Goal: Information Seeking & Learning: Learn about a topic

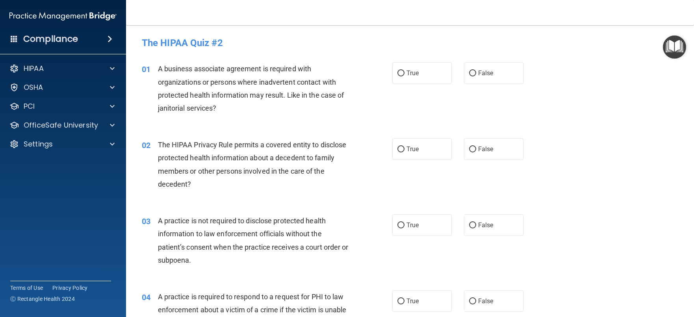
drag, startPoint x: 470, startPoint y: 75, endPoint x: 465, endPoint y: 87, distance: 13.0
click at [470, 74] on input "False" at bounding box center [472, 74] width 7 height 6
radio input "true"
click at [399, 149] on input "True" at bounding box center [401, 150] width 7 height 6
radio input "true"
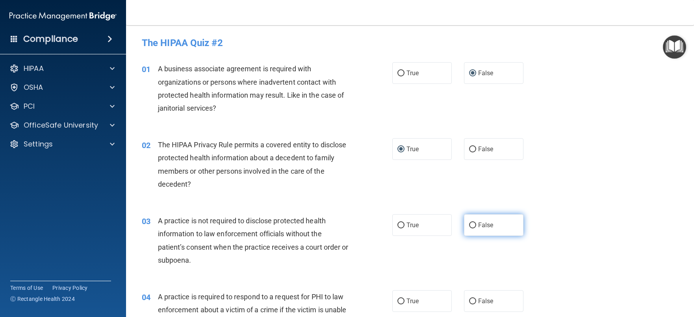
click at [469, 223] on input "False" at bounding box center [472, 226] width 7 height 6
radio input "true"
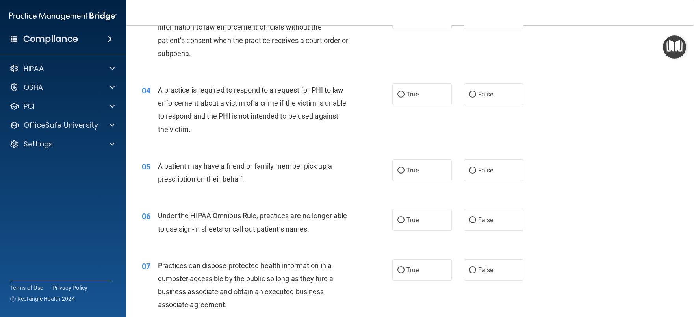
scroll to position [158, 0]
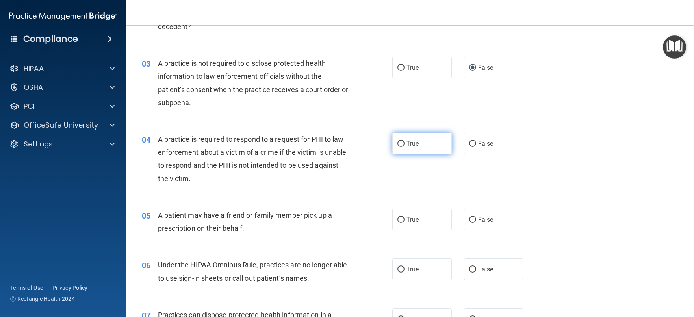
click at [398, 143] on input "True" at bounding box center [401, 144] width 7 height 6
radio input "true"
click at [399, 220] on input "True" at bounding box center [401, 220] width 7 height 6
radio input "true"
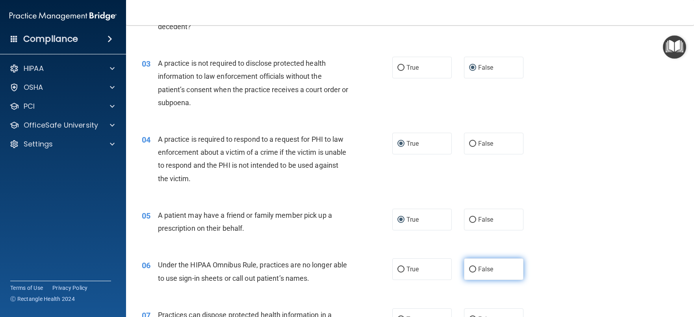
drag, startPoint x: 470, startPoint y: 268, endPoint x: 476, endPoint y: 261, distance: 8.6
click at [470, 268] on input "False" at bounding box center [472, 270] width 7 height 6
radio input "true"
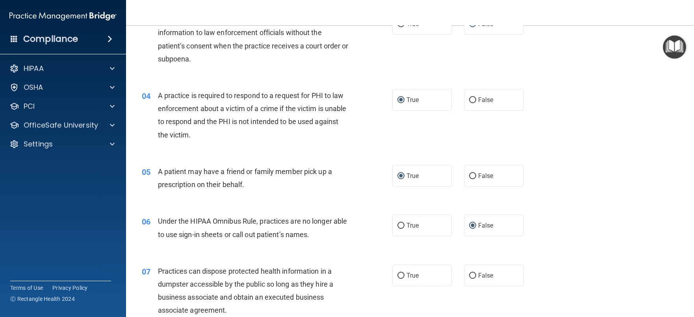
scroll to position [276, 0]
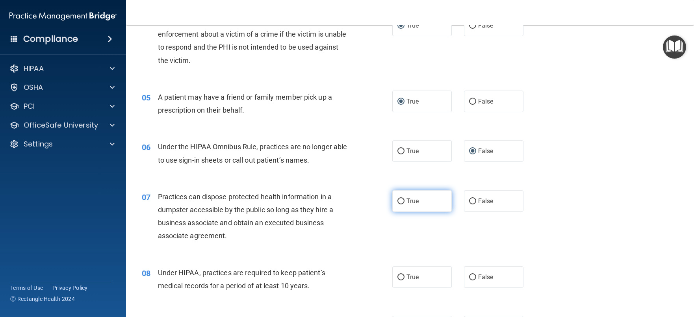
drag, startPoint x: 395, startPoint y: 203, endPoint x: 399, endPoint y: 204, distance: 4.0
click at [398, 203] on input "True" at bounding box center [401, 202] width 7 height 6
radio input "true"
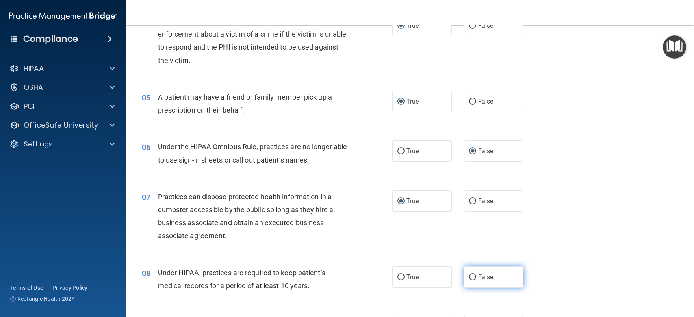
click at [471, 275] on input "False" at bounding box center [472, 278] width 7 height 6
radio input "true"
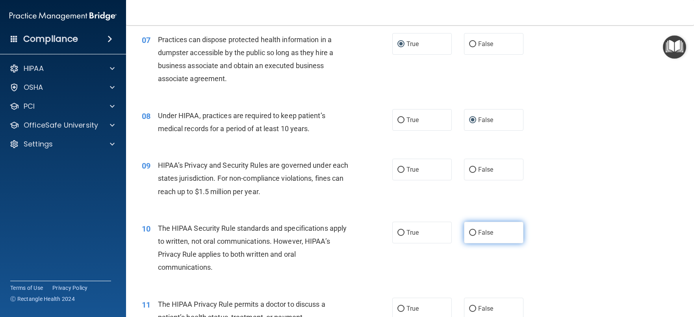
scroll to position [433, 0]
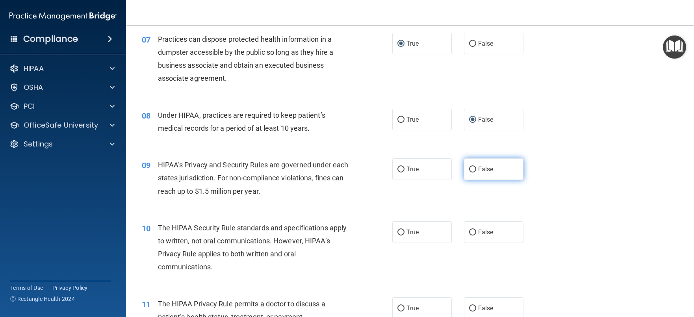
click at [469, 170] on input "False" at bounding box center [472, 170] width 7 height 6
radio input "true"
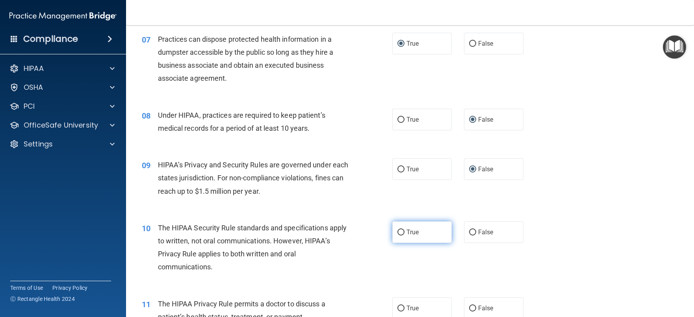
click at [398, 230] on input "True" at bounding box center [401, 233] width 7 height 6
radio input "true"
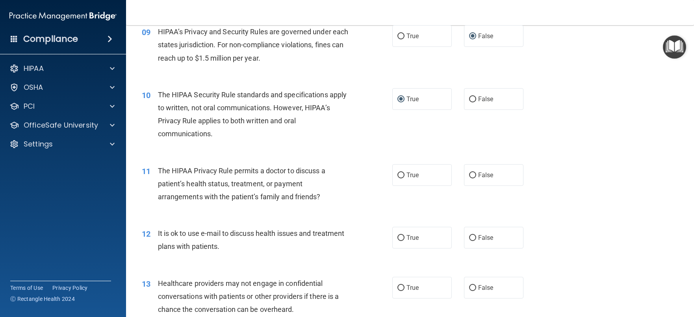
scroll to position [591, 0]
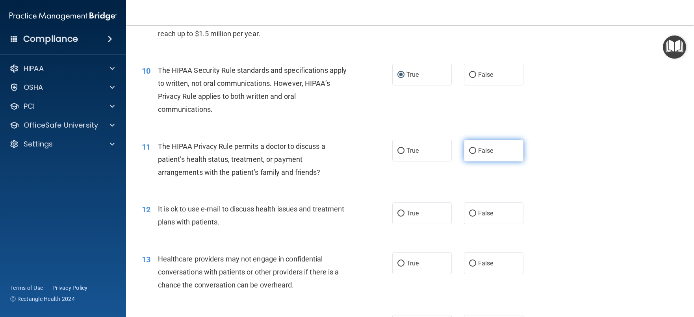
drag, startPoint x: 471, startPoint y: 150, endPoint x: 472, endPoint y: 172, distance: 21.7
click at [471, 150] on input "False" at bounding box center [472, 151] width 7 height 6
radio input "true"
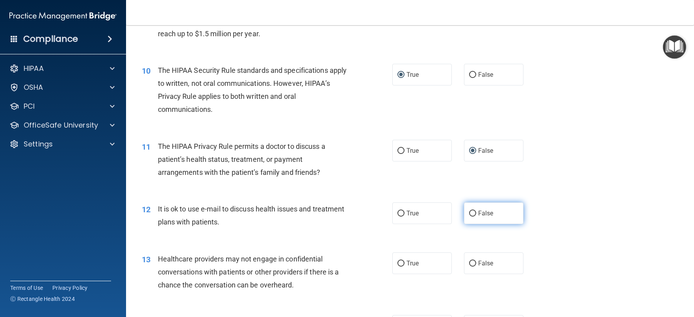
click at [470, 211] on input "False" at bounding box center [472, 214] width 7 height 6
radio input "true"
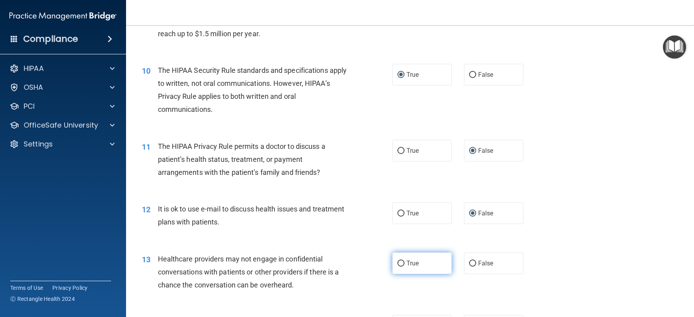
click at [398, 264] on input "True" at bounding box center [401, 264] width 7 height 6
radio input "true"
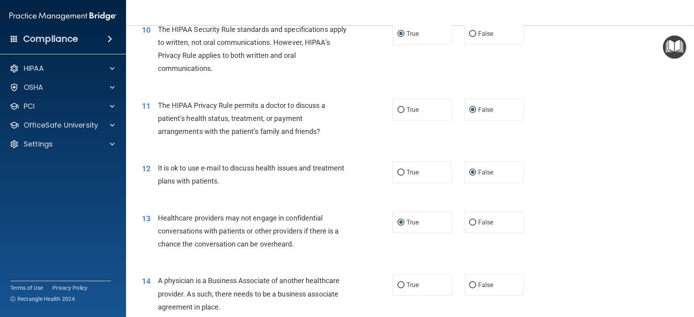
scroll to position [709, 0]
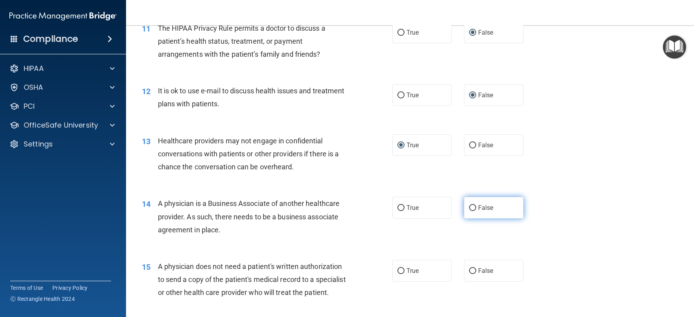
click at [464, 205] on label "False" at bounding box center [494, 208] width 60 height 22
click at [469, 205] on input "False" at bounding box center [472, 208] width 7 height 6
radio input "true"
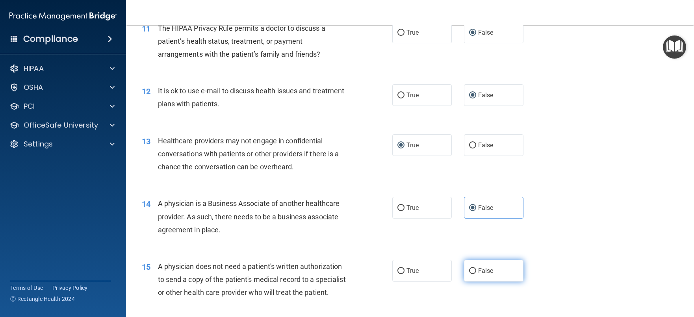
click at [469, 270] on input "False" at bounding box center [472, 271] width 7 height 6
radio input "true"
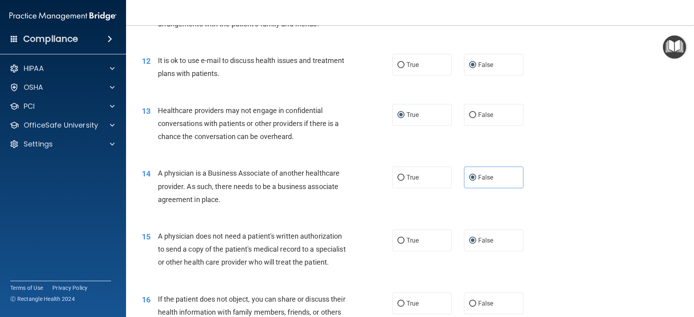
scroll to position [828, 0]
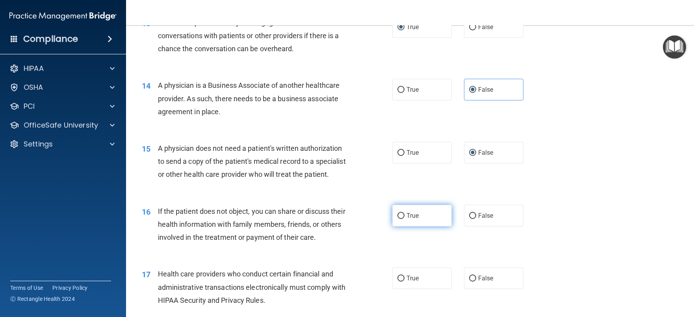
click at [401, 219] on input "True" at bounding box center [401, 216] width 7 height 6
radio input "true"
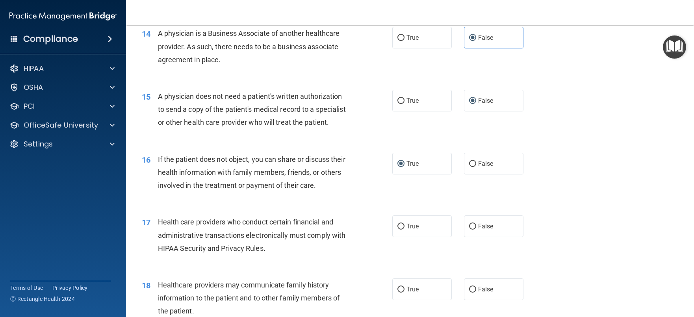
scroll to position [946, 0]
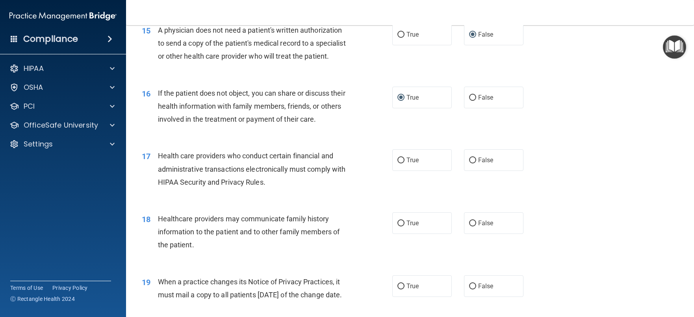
drag, startPoint x: 470, startPoint y: 175, endPoint x: 466, endPoint y: 204, distance: 29.0
click at [470, 164] on input "False" at bounding box center [472, 161] width 7 height 6
radio input "true"
click at [470, 227] on input "False" at bounding box center [472, 224] width 7 height 6
radio input "true"
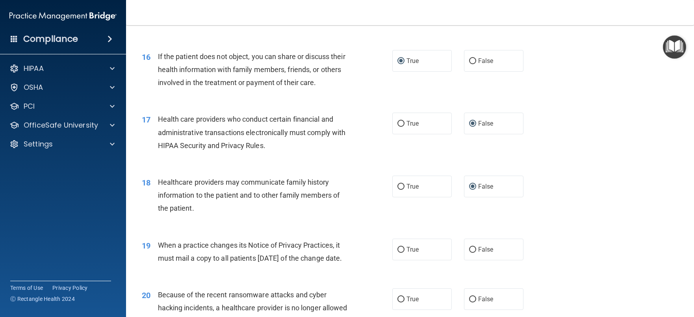
scroll to position [1025, 0]
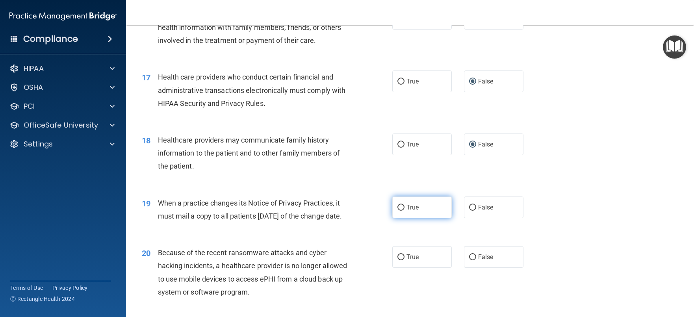
drag, startPoint x: 396, startPoint y: 222, endPoint x: 422, endPoint y: 247, distance: 36.2
click at [398, 211] on input "True" at bounding box center [401, 208] width 7 height 6
radio input "true"
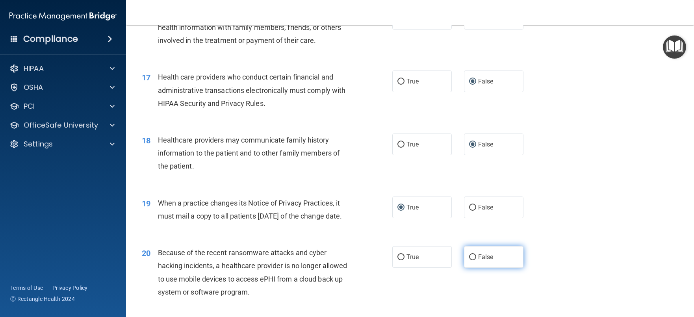
click at [471, 260] on input "False" at bounding box center [472, 258] width 7 height 6
radio input "true"
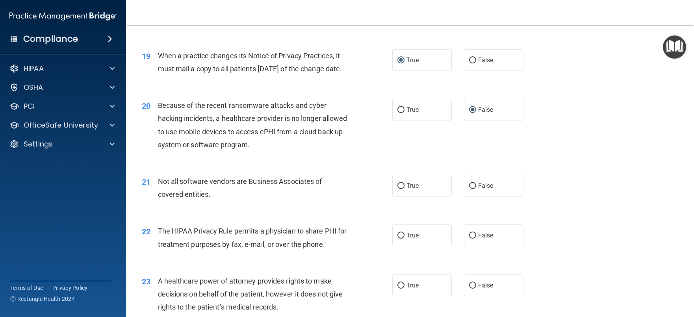
scroll to position [1222, 0]
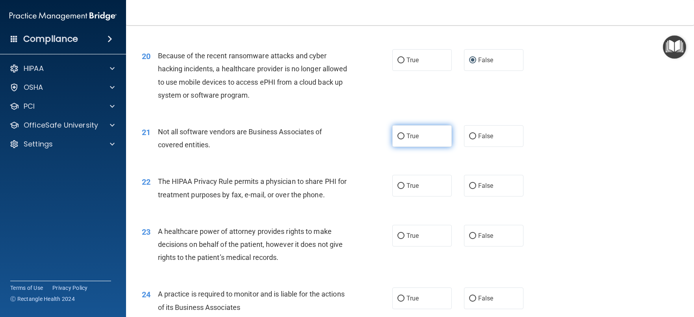
click at [398, 140] on input "True" at bounding box center [401, 137] width 7 height 6
radio input "true"
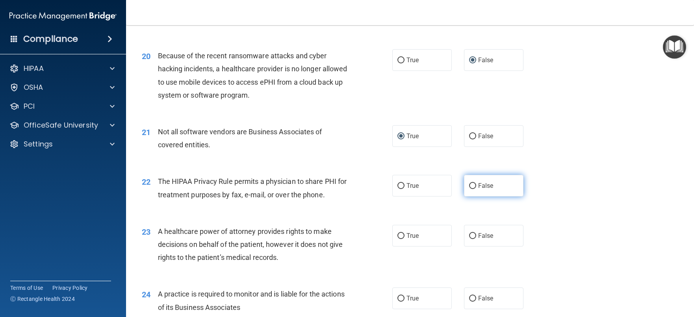
click at [469, 189] on input "False" at bounding box center [472, 186] width 7 height 6
radio input "true"
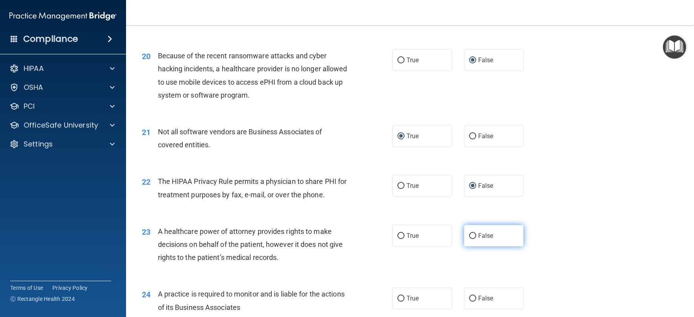
click at [469, 239] on input "False" at bounding box center [472, 236] width 7 height 6
radio input "true"
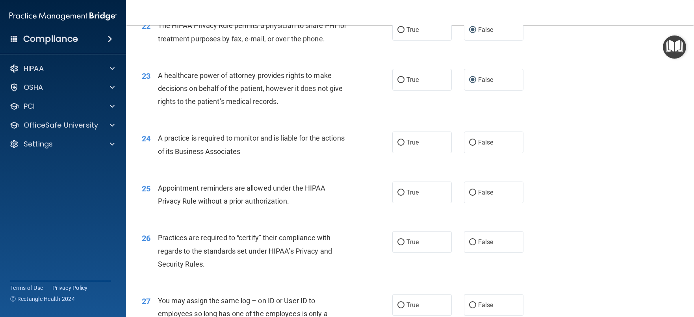
scroll to position [1379, 0]
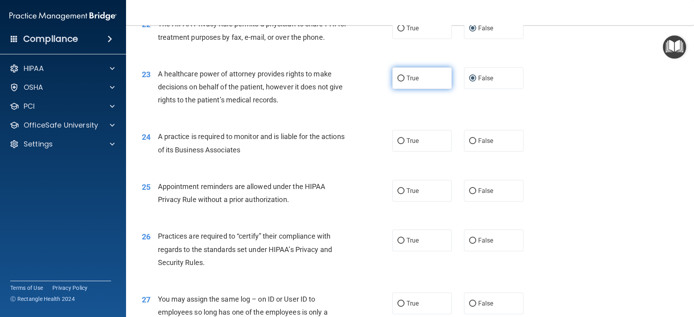
click at [400, 82] on input "True" at bounding box center [401, 79] width 7 height 6
radio input "true"
radio input "false"
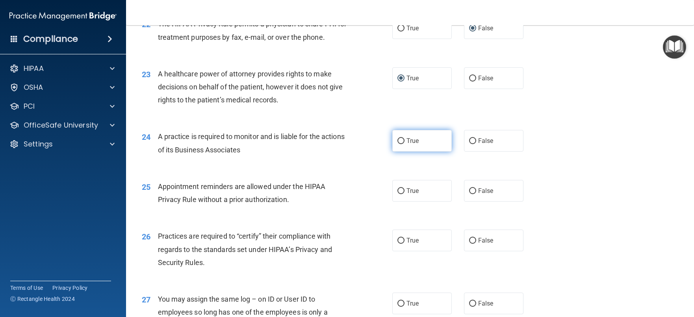
click at [398, 144] on input "True" at bounding box center [401, 141] width 7 height 6
radio input "true"
click at [398, 194] on input "True" at bounding box center [401, 191] width 7 height 6
radio input "true"
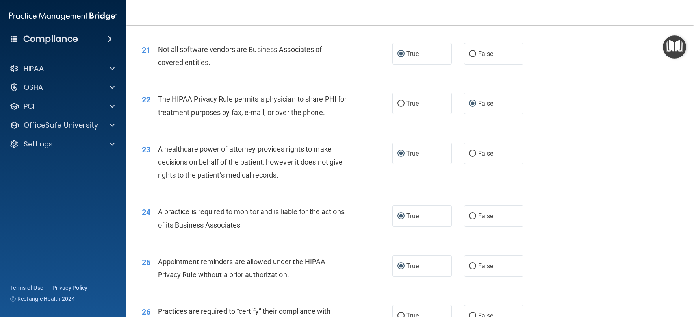
scroll to position [1300, 0]
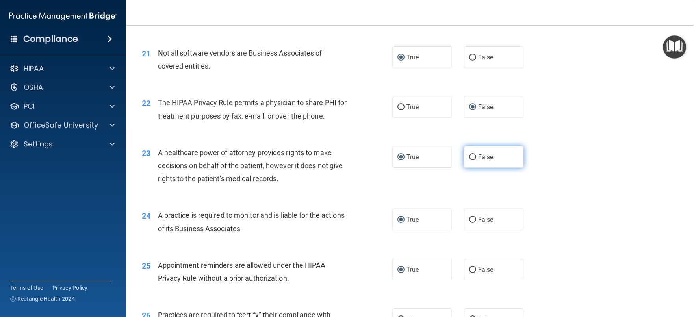
click at [469, 160] on input "False" at bounding box center [472, 157] width 7 height 6
radio input "true"
radio input "false"
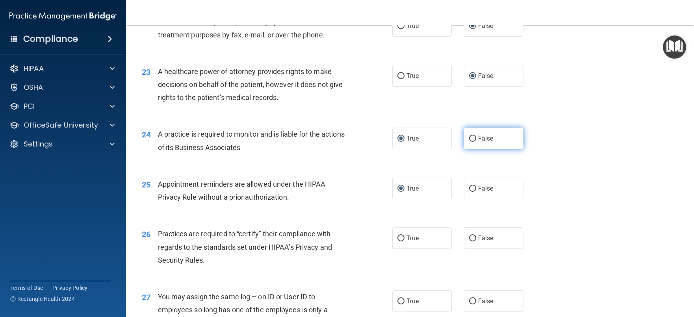
scroll to position [1419, 0]
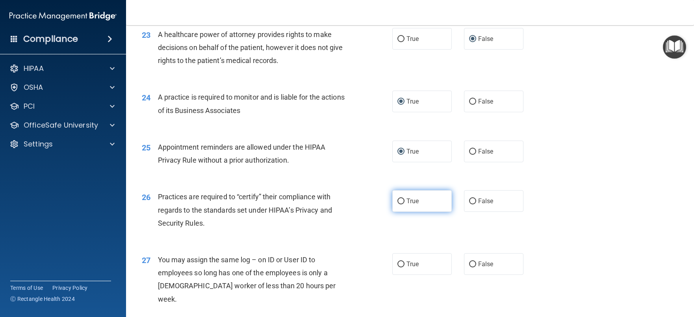
click at [398, 205] on input "True" at bounding box center [401, 202] width 7 height 6
radio input "true"
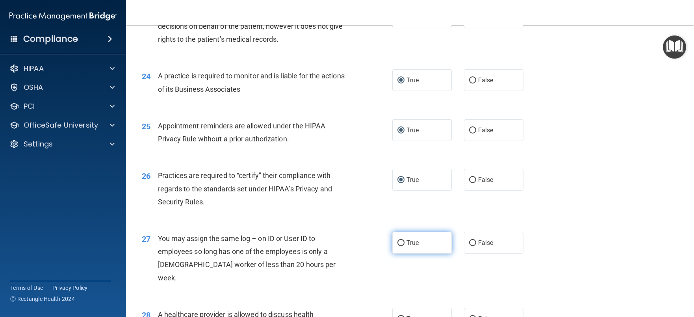
scroll to position [1497, 0]
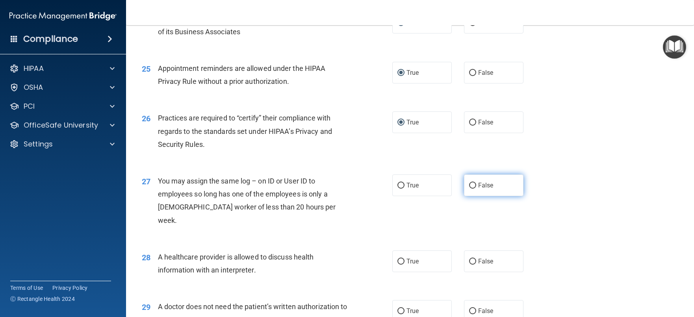
click at [470, 189] on input "False" at bounding box center [472, 186] width 7 height 6
radio input "true"
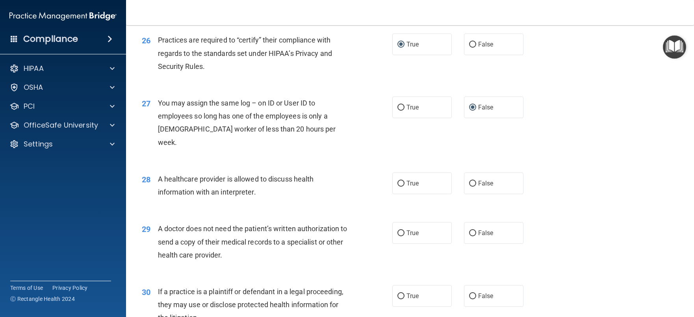
scroll to position [1576, 0]
click at [469, 186] on input "False" at bounding box center [472, 183] width 7 height 6
radio input "true"
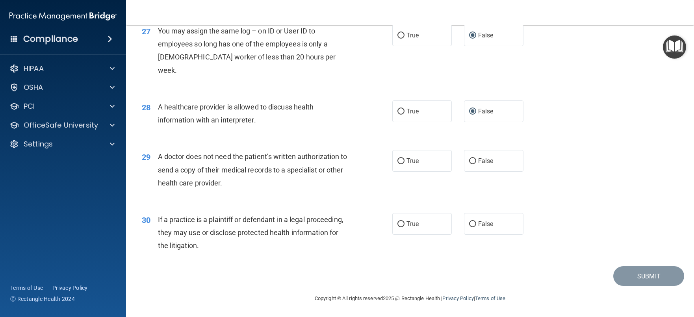
scroll to position [1655, 0]
click at [398, 164] on input "True" at bounding box center [401, 161] width 7 height 6
radio input "true"
click at [471, 227] on input "False" at bounding box center [472, 224] width 7 height 6
radio input "true"
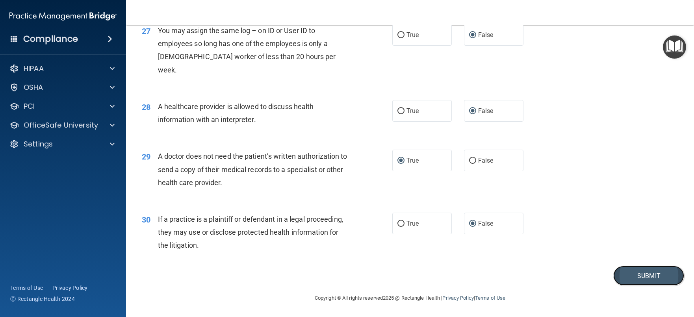
click at [635, 279] on button "Submit" at bounding box center [649, 276] width 71 height 20
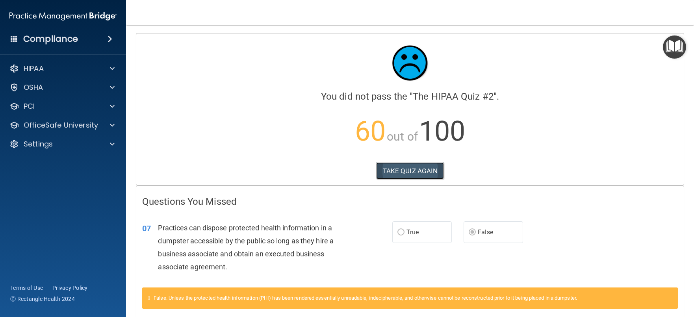
click at [419, 170] on button "TAKE QUIZ AGAIN" at bounding box center [410, 170] width 68 height 17
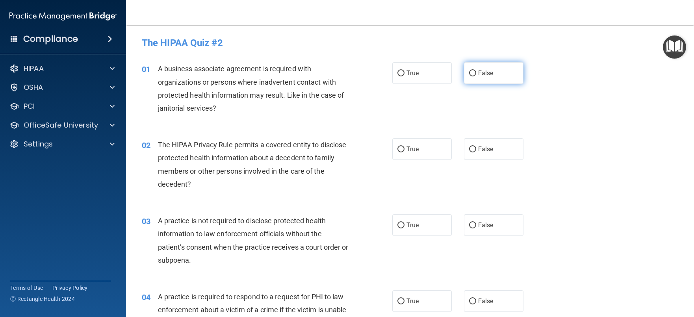
click at [470, 74] on input "False" at bounding box center [472, 74] width 7 height 6
radio input "true"
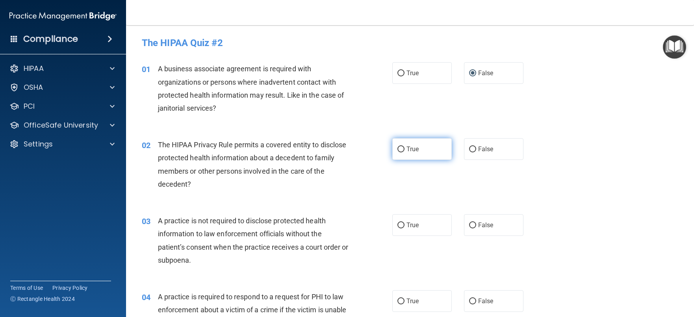
click at [396, 154] on label "True" at bounding box center [422, 149] width 60 height 22
click at [398, 153] on input "True" at bounding box center [401, 150] width 7 height 6
radio input "true"
click at [470, 225] on input "False" at bounding box center [472, 226] width 7 height 6
radio input "true"
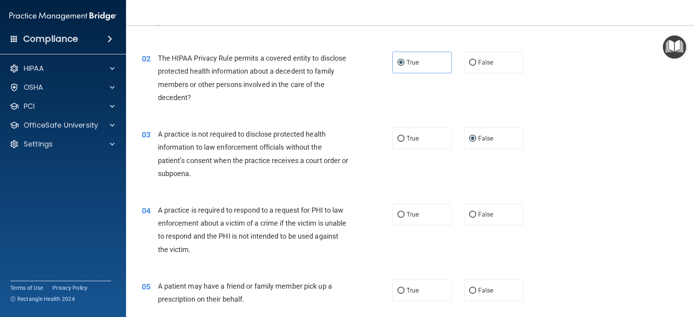
scroll to position [118, 0]
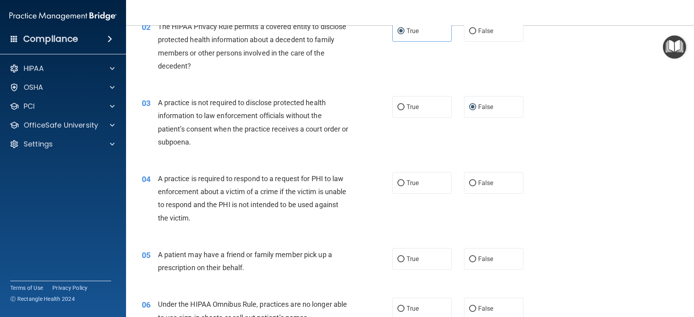
drag, startPoint x: 398, startPoint y: 183, endPoint x: 400, endPoint y: 197, distance: 14.4
click at [398, 183] on input "True" at bounding box center [401, 183] width 7 height 6
radio input "true"
click at [398, 258] on input "True" at bounding box center [401, 260] width 7 height 6
radio input "true"
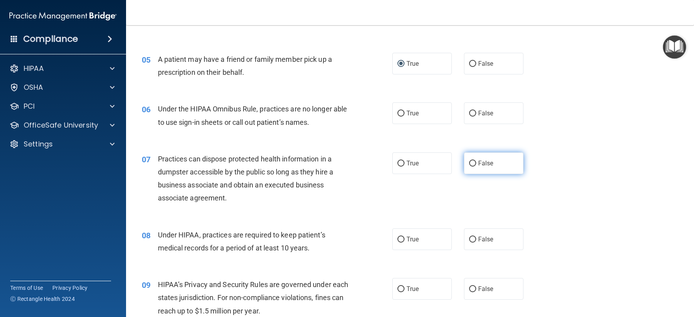
scroll to position [315, 0]
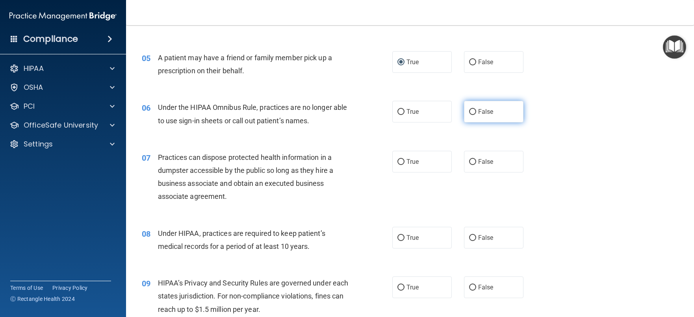
click at [472, 111] on label "False" at bounding box center [494, 112] width 60 height 22
click at [469, 160] on input "False" at bounding box center [472, 162] width 7 height 6
radio input "true"
click at [469, 110] on input "False" at bounding box center [472, 112] width 7 height 6
radio input "true"
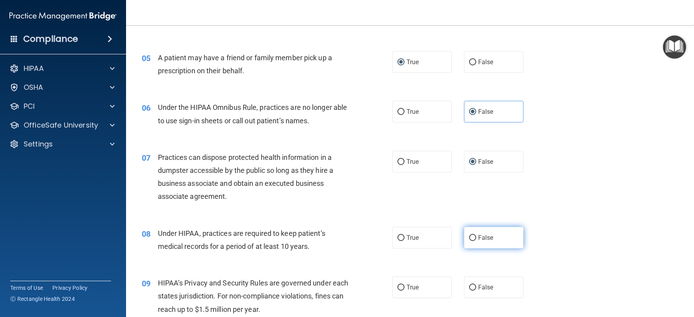
click at [469, 238] on input "False" at bounding box center [472, 238] width 7 height 6
radio input "true"
drag, startPoint x: 472, startPoint y: 286, endPoint x: 481, endPoint y: 272, distance: 16.0
click at [472, 286] on input "False" at bounding box center [472, 288] width 7 height 6
radio input "true"
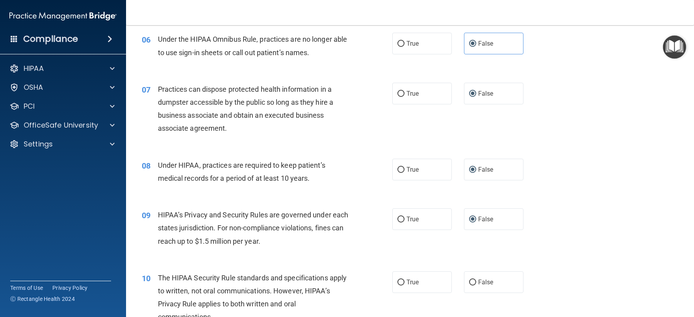
scroll to position [433, 0]
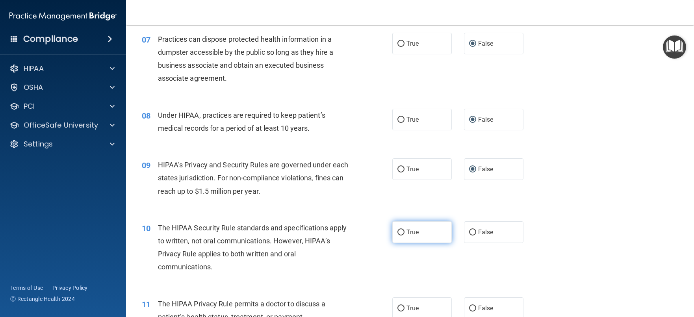
click at [398, 233] on input "True" at bounding box center [401, 233] width 7 height 6
radio input "true"
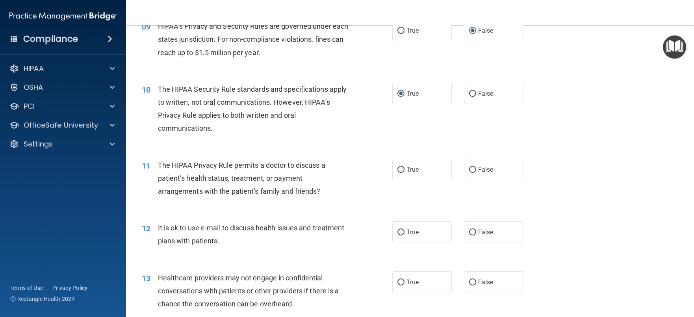
scroll to position [591, 0]
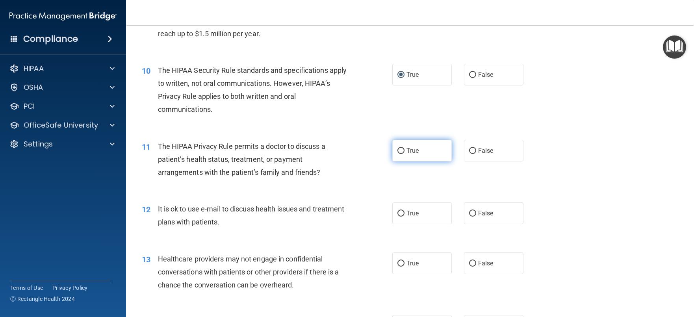
click at [400, 150] on input "True" at bounding box center [401, 151] width 7 height 6
radio input "true"
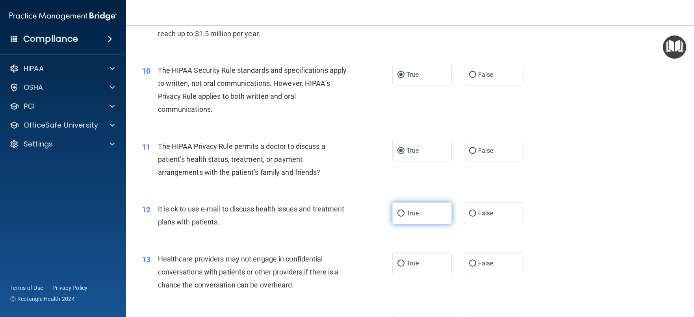
click at [398, 212] on input "True" at bounding box center [401, 214] width 7 height 6
radio input "true"
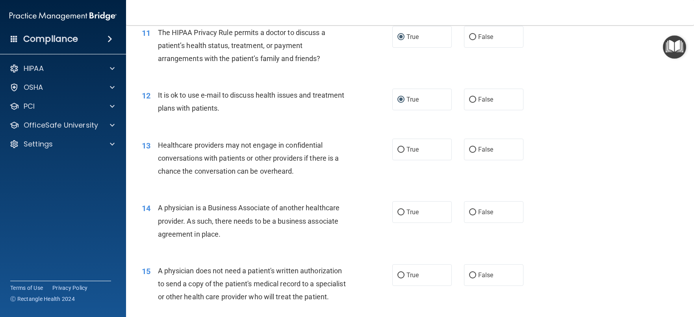
scroll to position [709, 0]
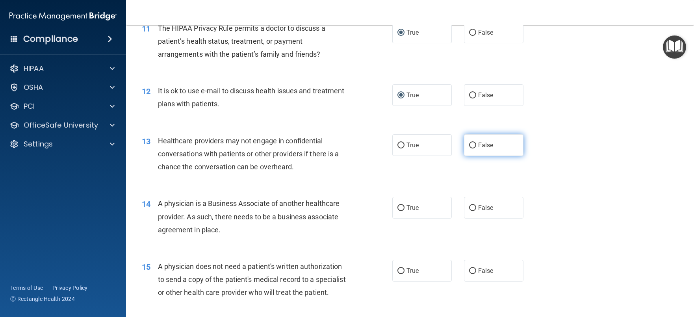
click at [469, 144] on input "False" at bounding box center [472, 146] width 7 height 6
radio input "true"
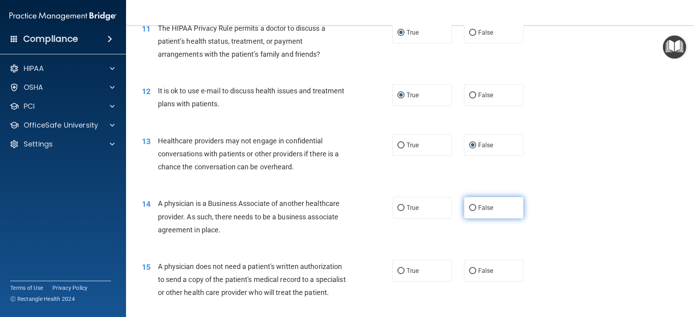
click at [470, 206] on input "False" at bounding box center [472, 208] width 7 height 6
radio input "true"
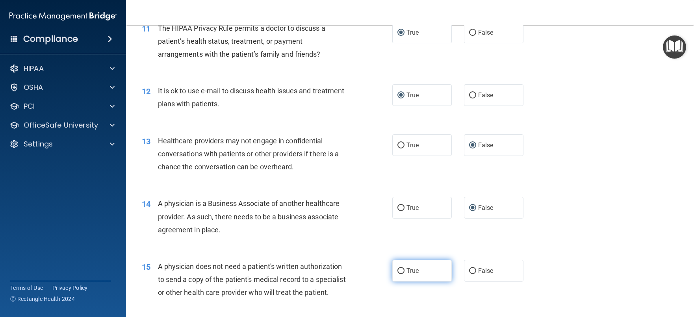
click at [400, 270] on input "True" at bounding box center [401, 271] width 7 height 6
radio input "true"
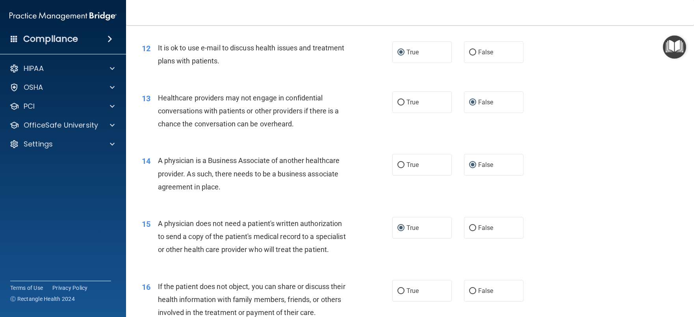
scroll to position [828, 0]
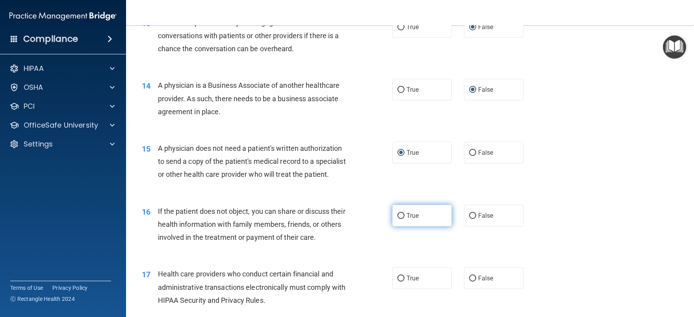
click at [399, 219] on input "True" at bounding box center [401, 216] width 7 height 6
radio input "true"
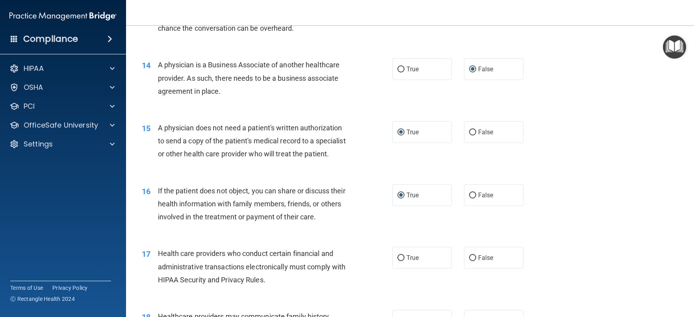
scroll to position [906, 0]
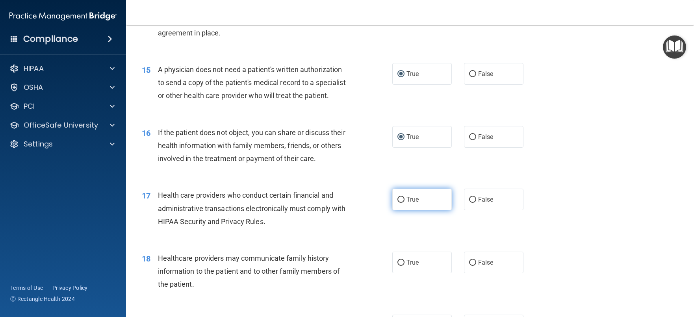
click at [398, 203] on input "True" at bounding box center [401, 200] width 7 height 6
radio input "true"
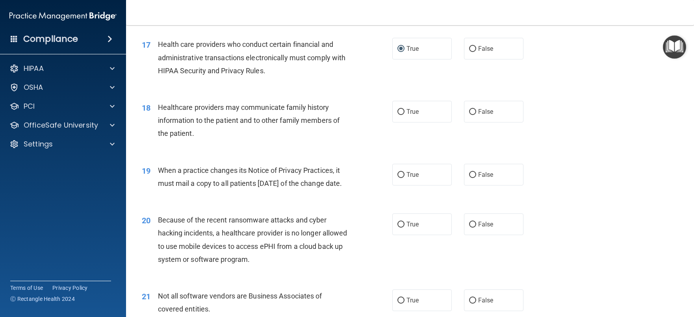
scroll to position [1064, 0]
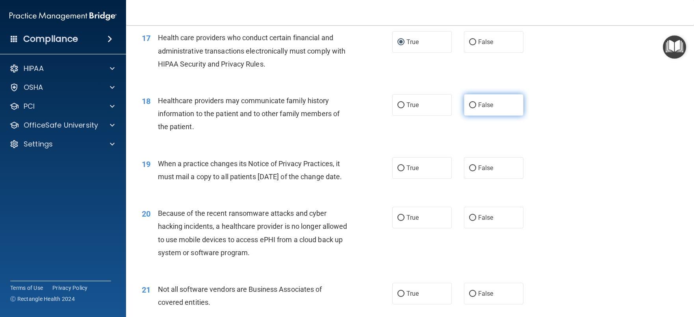
click at [469, 108] on input "False" at bounding box center [472, 105] width 7 height 6
radio input "true"
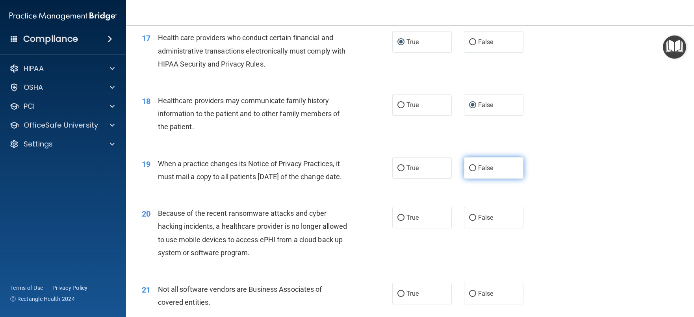
click at [469, 171] on input "False" at bounding box center [472, 169] width 7 height 6
radio input "true"
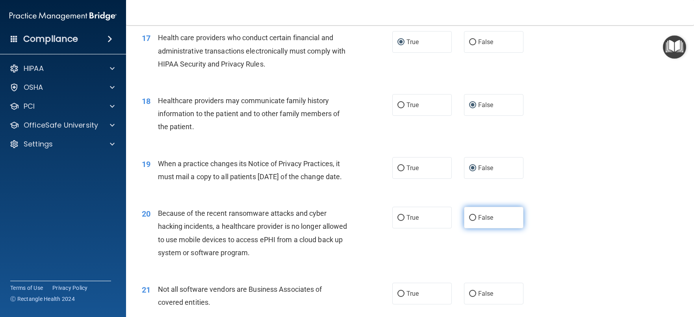
click at [469, 221] on input "False" at bounding box center [472, 218] width 7 height 6
radio input "true"
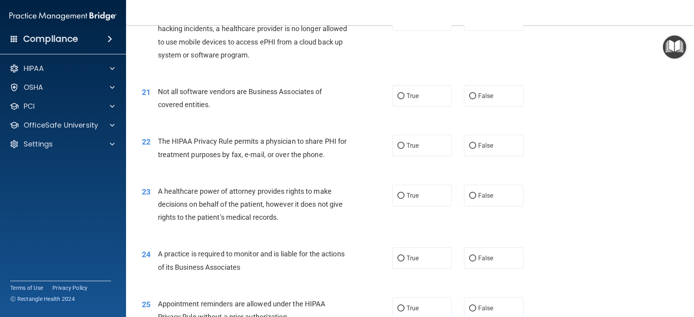
scroll to position [1261, 0]
click at [398, 100] on input "True" at bounding box center [401, 97] width 7 height 6
radio input "true"
click at [399, 150] on input "True" at bounding box center [401, 147] width 7 height 6
radio input "true"
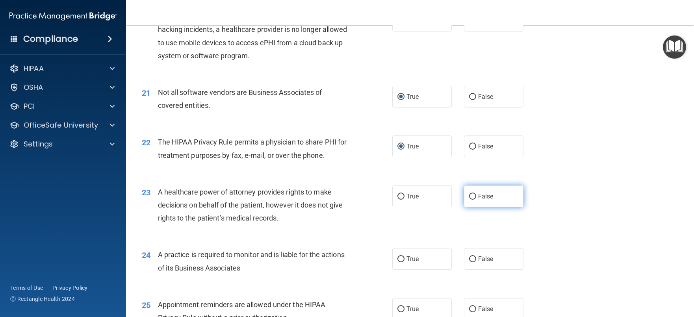
click at [470, 200] on input "False" at bounding box center [472, 197] width 7 height 6
radio input "true"
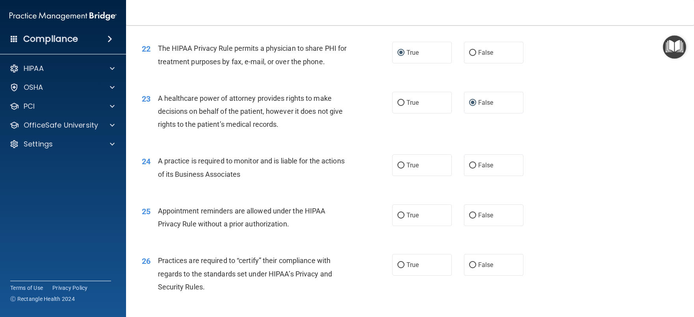
scroll to position [1379, 0]
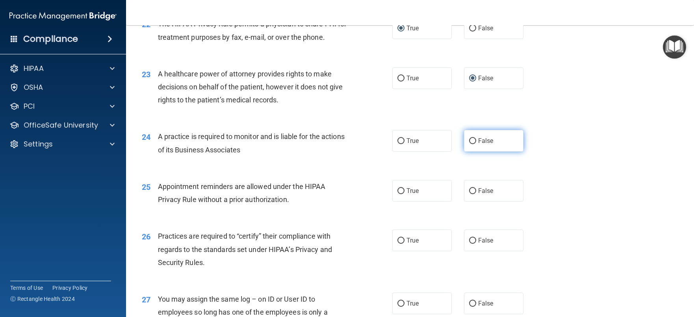
click at [469, 144] on input "False" at bounding box center [472, 141] width 7 height 6
radio input "true"
drag, startPoint x: 396, startPoint y: 218, endPoint x: 398, endPoint y: 213, distance: 5.1
click at [398, 194] on input "True" at bounding box center [401, 191] width 7 height 6
radio input "true"
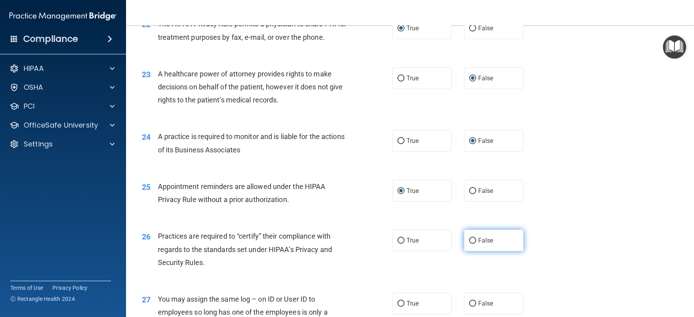
click at [471, 244] on input "False" at bounding box center [472, 241] width 7 height 6
radio input "true"
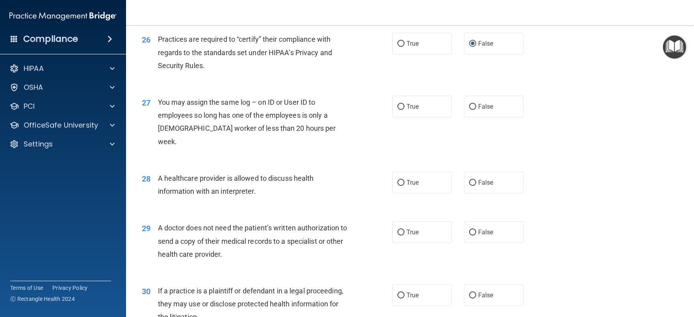
scroll to position [1616, 0]
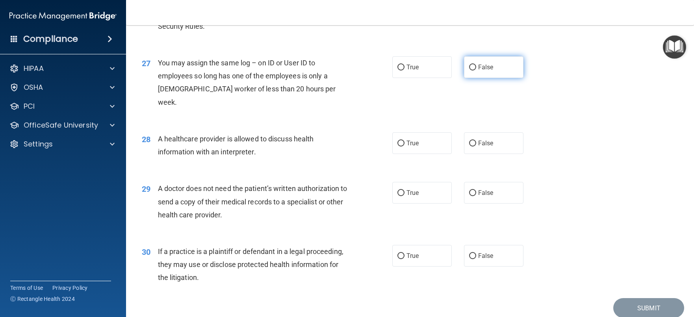
click at [470, 71] on input "False" at bounding box center [472, 68] width 7 height 6
radio input "true"
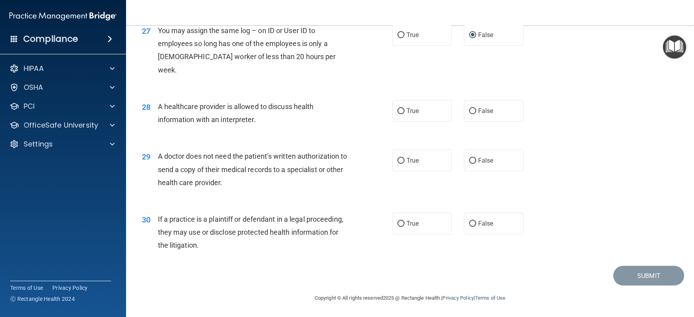
scroll to position [1655, 0]
click at [398, 114] on input "True" at bounding box center [401, 111] width 7 height 6
radio input "true"
click at [398, 164] on input "True" at bounding box center [401, 161] width 7 height 6
radio input "true"
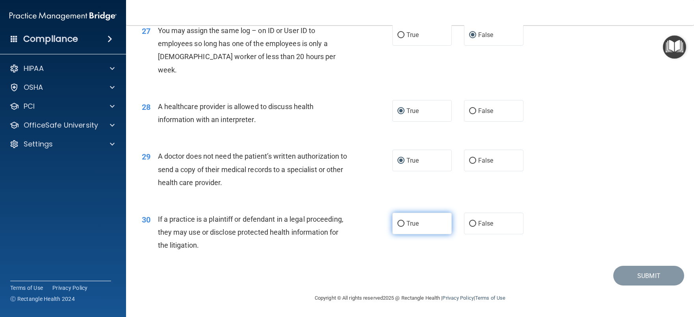
click at [398, 227] on input "True" at bounding box center [401, 224] width 7 height 6
radio input "true"
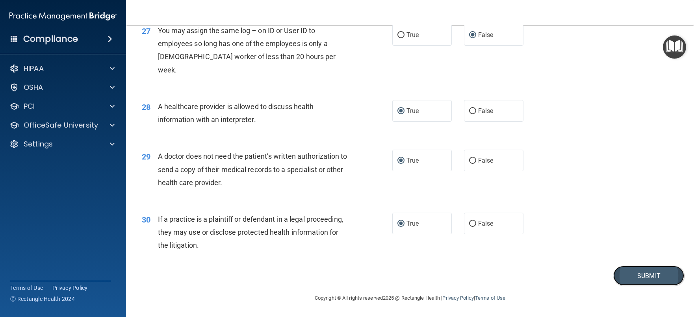
drag, startPoint x: 636, startPoint y: 275, endPoint x: 640, endPoint y: 275, distance: 4.0
click at [636, 275] on button "Submit" at bounding box center [649, 276] width 71 height 20
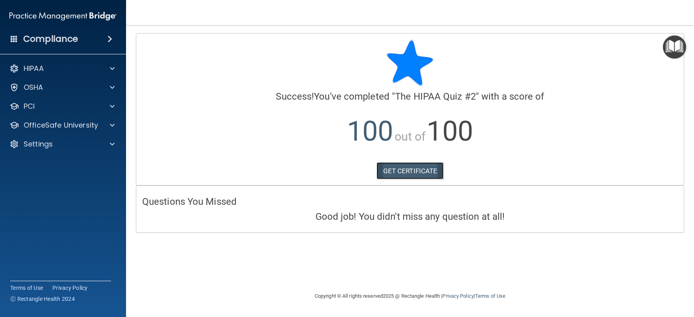
click at [405, 170] on link "GET CERTIFICATE" at bounding box center [410, 170] width 67 height 17
click at [92, 122] on p "OfficeSafe University" at bounding box center [61, 125] width 74 height 9
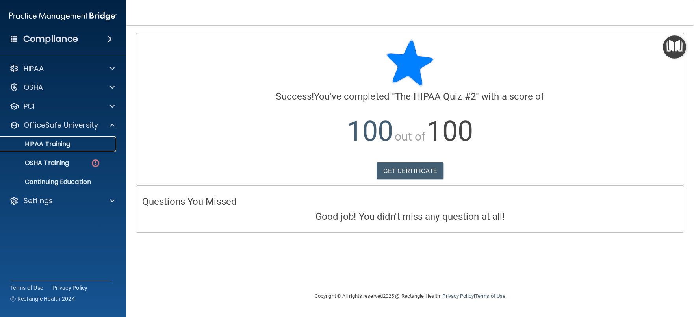
click at [58, 141] on p "HIPAA Training" at bounding box center [37, 144] width 65 height 8
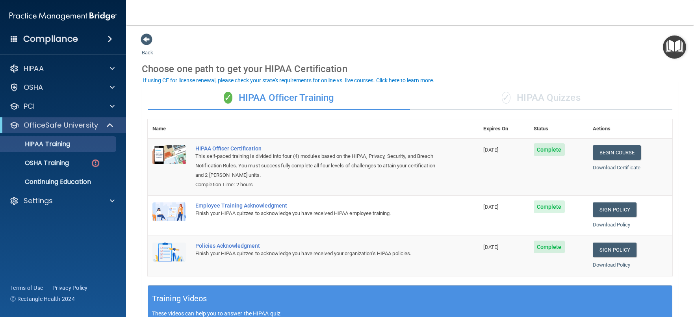
click at [542, 97] on div "✓ HIPAA Quizzes" at bounding box center [541, 98] width 262 height 24
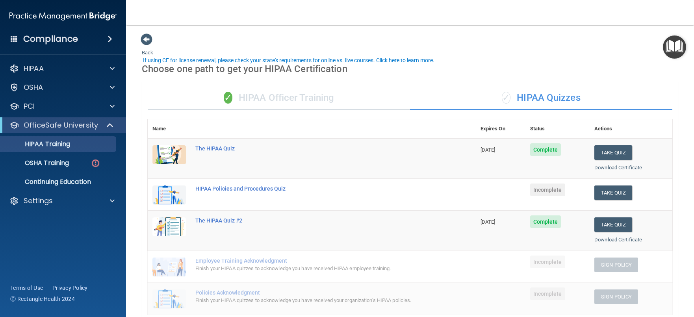
scroll to position [39, 0]
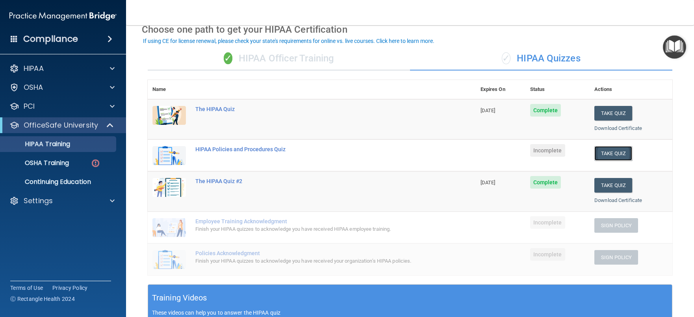
click at [601, 156] on button "Take Quiz" at bounding box center [614, 153] width 38 height 15
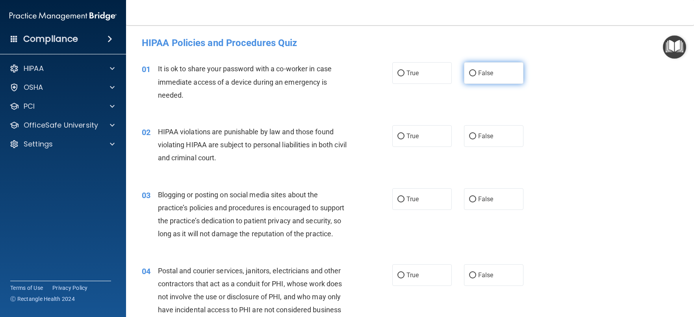
click at [471, 72] on input "False" at bounding box center [472, 74] width 7 height 6
radio input "true"
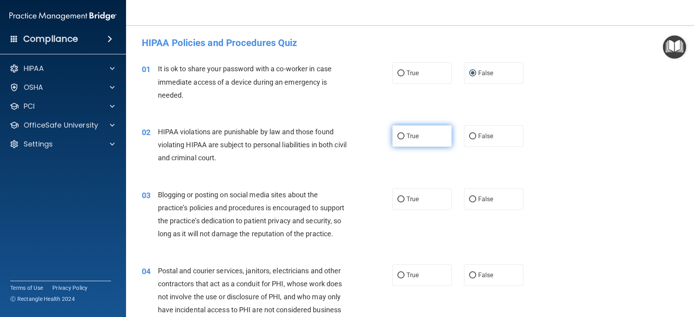
click at [398, 137] on input "True" at bounding box center [401, 137] width 7 height 6
radio input "true"
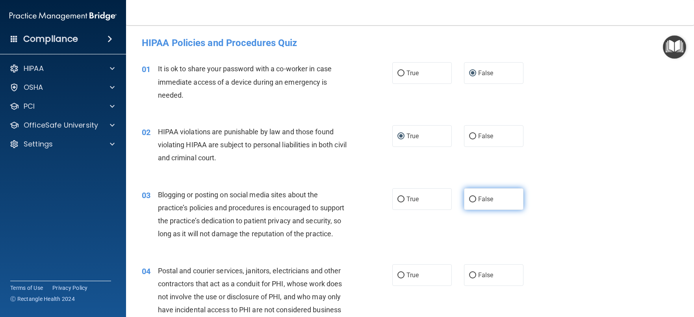
click at [469, 197] on input "False" at bounding box center [472, 200] width 7 height 6
radio input "true"
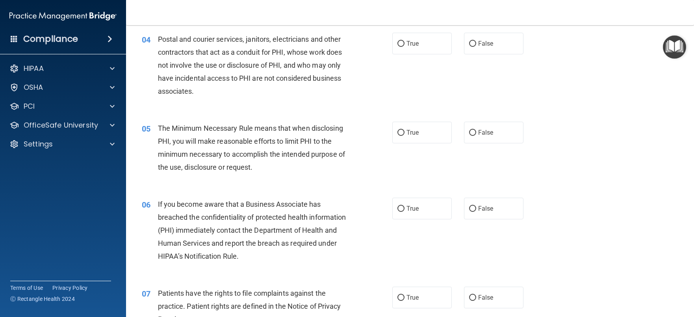
scroll to position [236, 0]
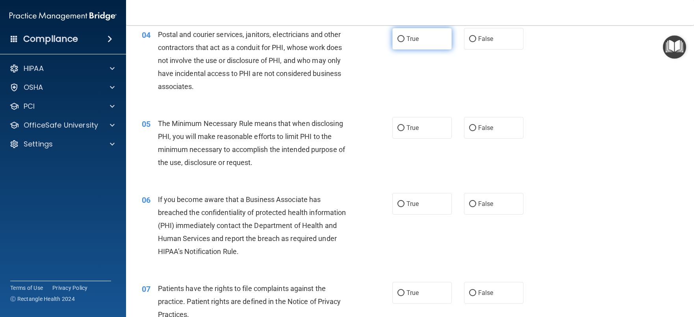
drag, startPoint x: 396, startPoint y: 51, endPoint x: 396, endPoint y: 59, distance: 7.9
click at [398, 42] on input "True" at bounding box center [401, 39] width 7 height 6
radio input "true"
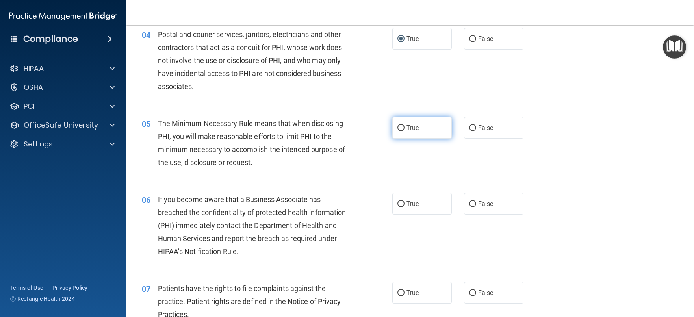
click at [398, 131] on input "True" at bounding box center [401, 128] width 7 height 6
radio input "true"
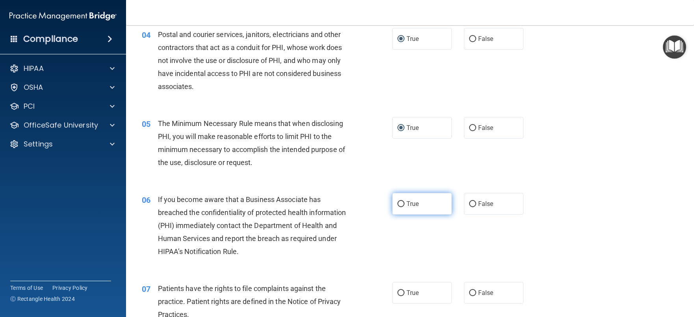
click at [398, 207] on input "True" at bounding box center [401, 204] width 7 height 6
radio input "true"
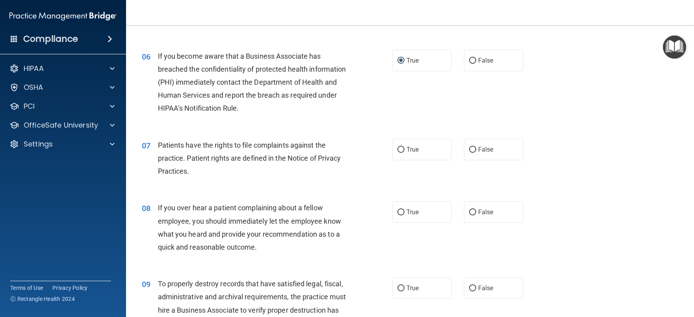
scroll to position [394, 0]
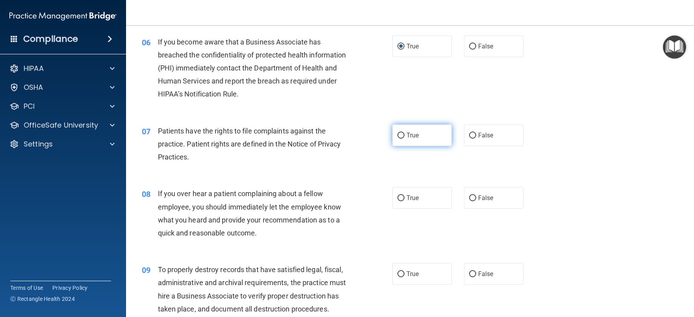
click at [398, 139] on input "True" at bounding box center [401, 136] width 7 height 6
radio input "true"
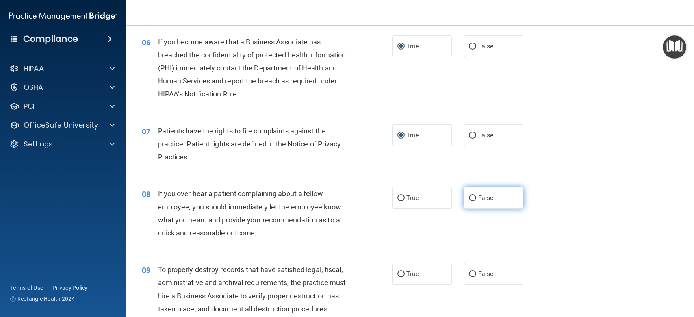
drag, startPoint x: 467, startPoint y: 210, endPoint x: 471, endPoint y: 216, distance: 7.1
click at [469, 201] on input "False" at bounding box center [472, 198] width 7 height 6
radio input "true"
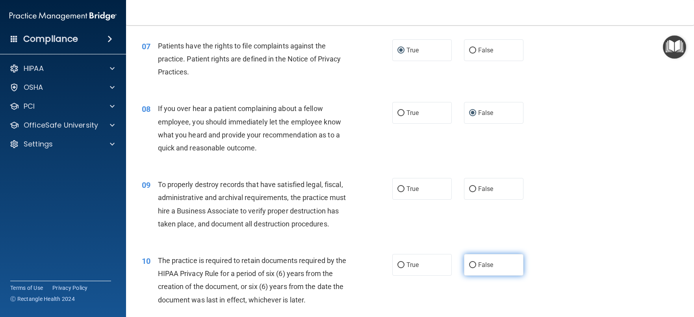
scroll to position [512, 0]
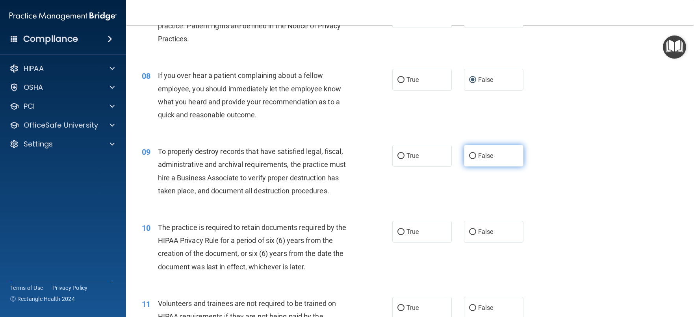
click at [469, 159] on input "False" at bounding box center [472, 156] width 7 height 6
radio input "true"
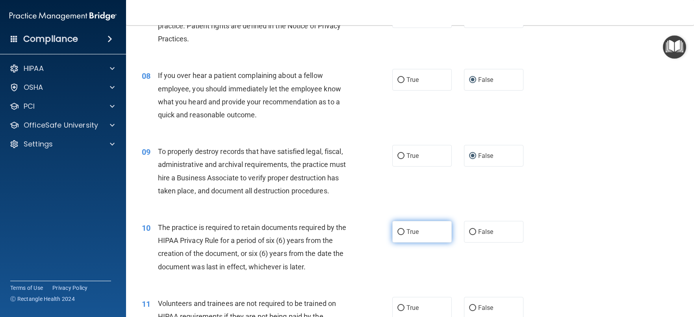
click at [398, 235] on input "True" at bounding box center [401, 232] width 7 height 6
radio input "true"
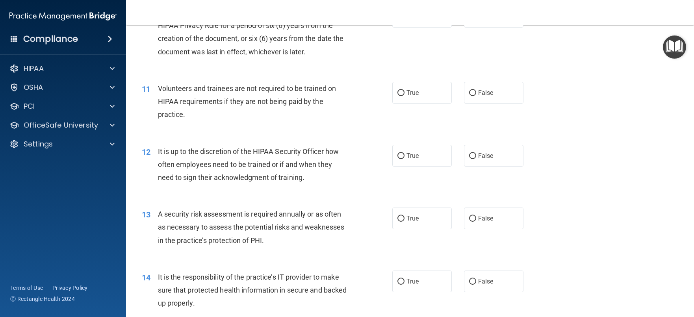
scroll to position [709, 0]
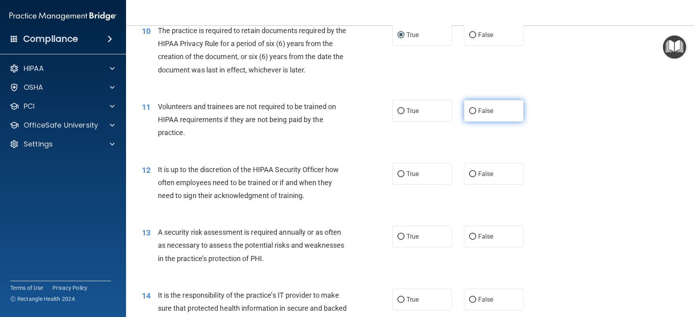
click at [470, 114] on input "False" at bounding box center [472, 111] width 7 height 6
radio input "true"
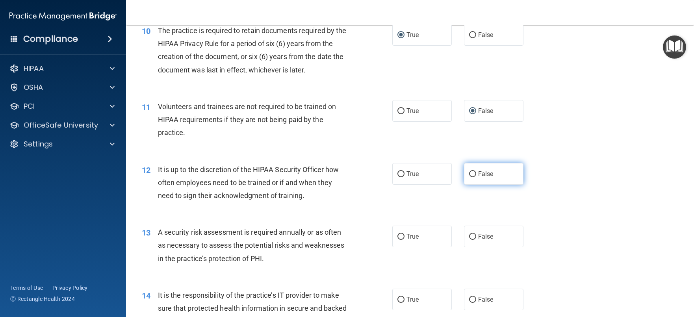
click at [469, 177] on input "False" at bounding box center [472, 174] width 7 height 6
radio input "true"
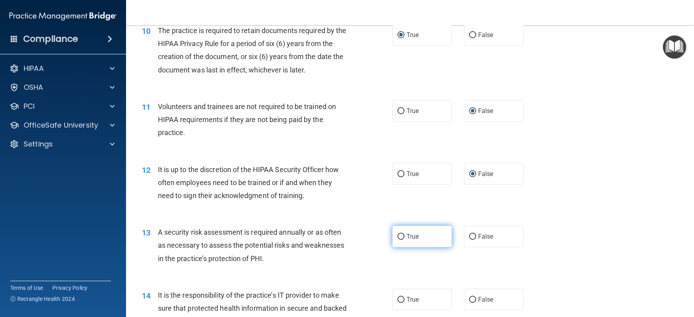
click at [399, 240] on input "True" at bounding box center [401, 237] width 7 height 6
radio input "true"
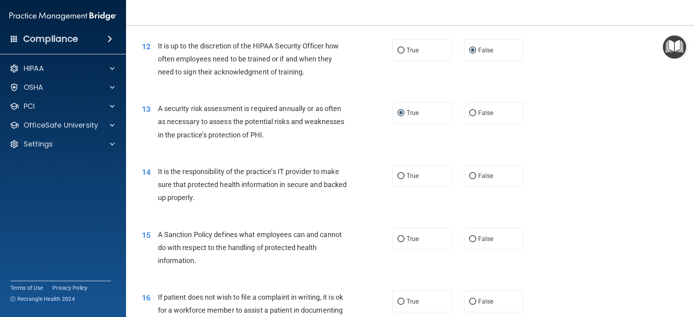
scroll to position [867, 0]
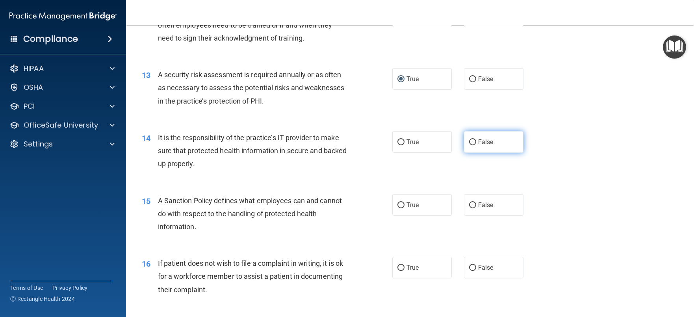
click at [469, 145] on input "False" at bounding box center [472, 143] width 7 height 6
radio input "true"
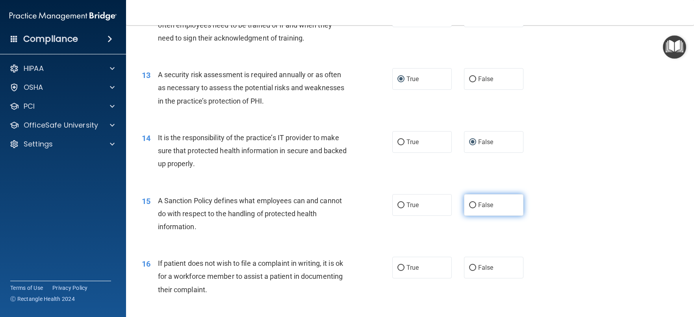
drag, startPoint x: 468, startPoint y: 218, endPoint x: 472, endPoint y: 210, distance: 8.1
click at [469, 208] on input "False" at bounding box center [472, 206] width 7 height 6
radio input "true"
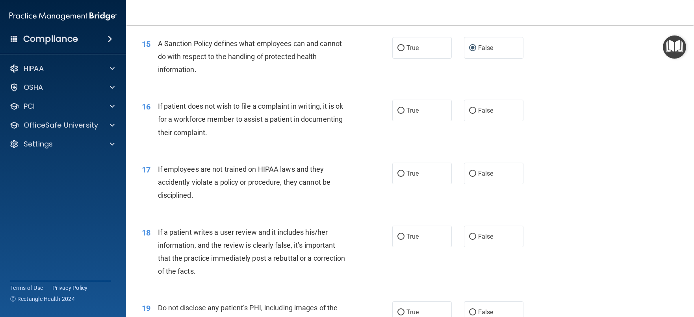
scroll to position [1025, 0]
click at [399, 113] on input "True" at bounding box center [401, 111] width 7 height 6
radio input "true"
click at [469, 177] on input "False" at bounding box center [472, 174] width 7 height 6
radio input "true"
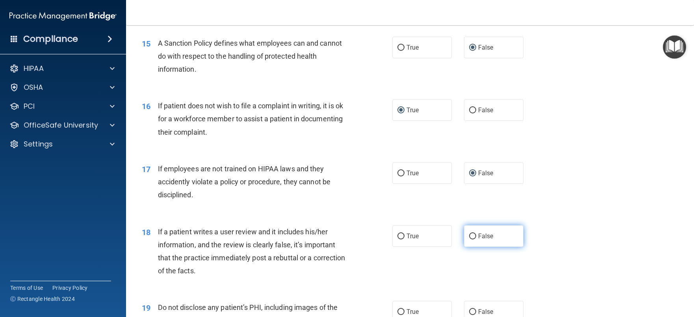
drag, startPoint x: 472, startPoint y: 247, endPoint x: 482, endPoint y: 229, distance: 21.5
click at [472, 240] on input "False" at bounding box center [472, 237] width 7 height 6
radio input "true"
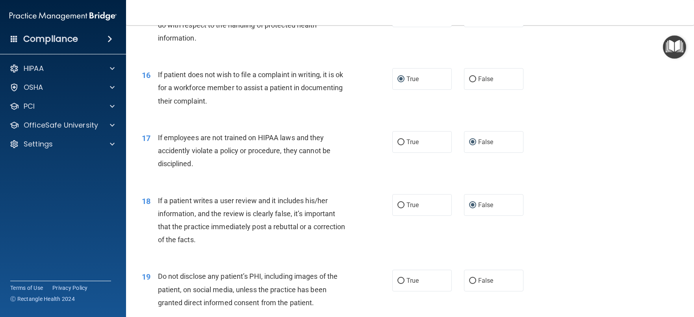
scroll to position [1182, 0]
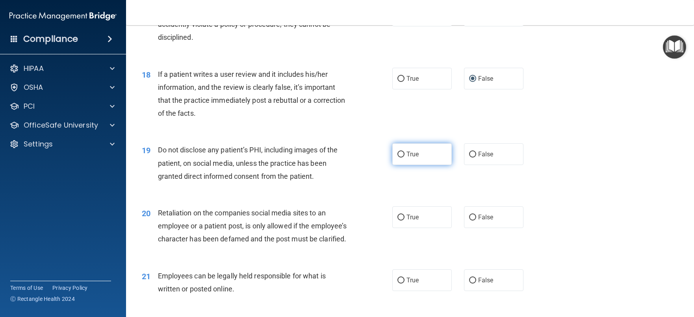
click at [398, 158] on input "True" at bounding box center [401, 155] width 7 height 6
radio input "true"
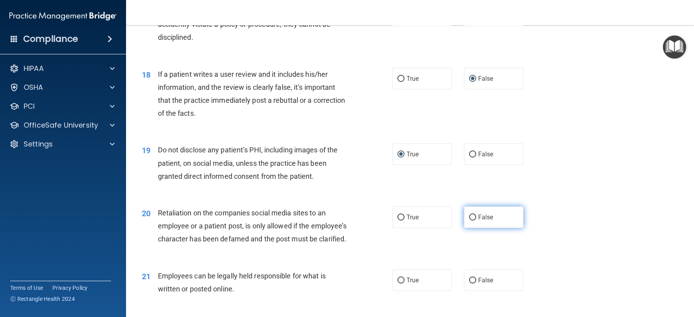
click at [469, 221] on input "False" at bounding box center [472, 218] width 7 height 6
radio input "true"
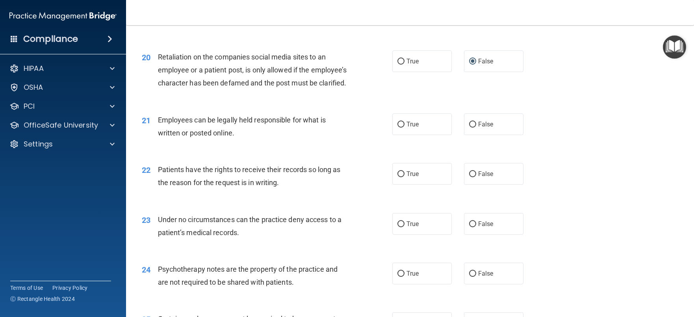
scroll to position [1379, 0]
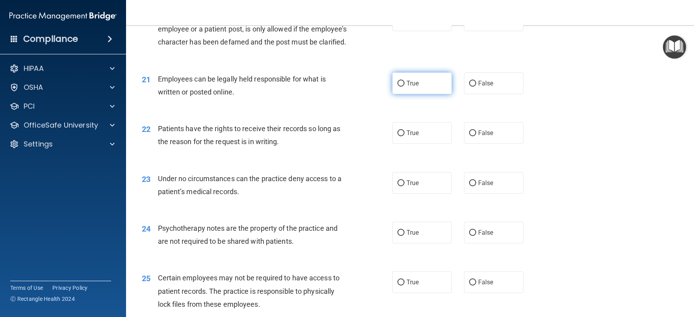
click at [394, 94] on label "True" at bounding box center [422, 84] width 60 height 22
click at [398, 87] on input "True" at bounding box center [401, 84] width 7 height 6
radio input "true"
click at [469, 136] on input "False" at bounding box center [472, 133] width 7 height 6
radio input "true"
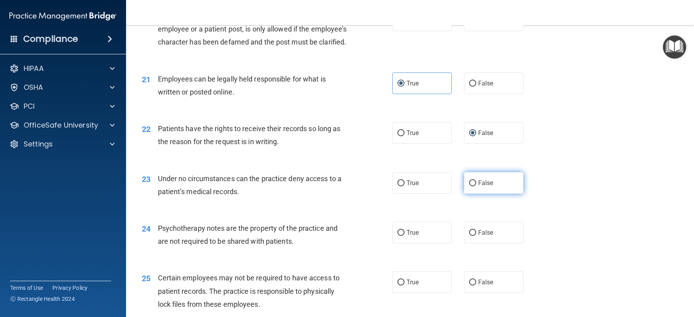
click at [469, 186] on input "False" at bounding box center [472, 183] width 7 height 6
radio input "true"
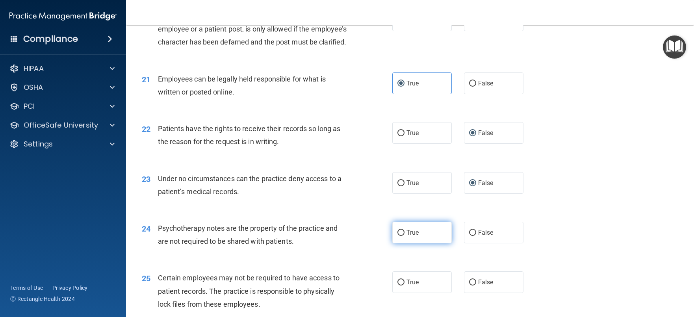
click at [398, 236] on input "True" at bounding box center [401, 233] width 7 height 6
radio input "true"
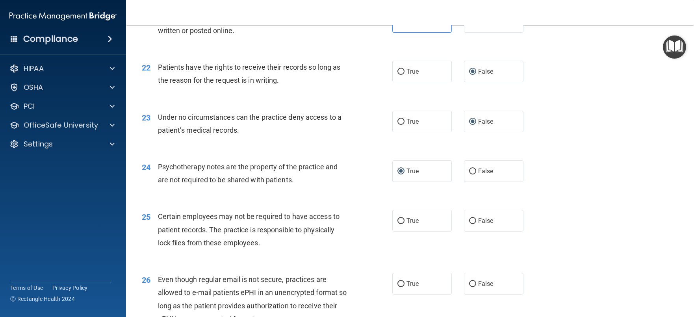
scroll to position [1458, 0]
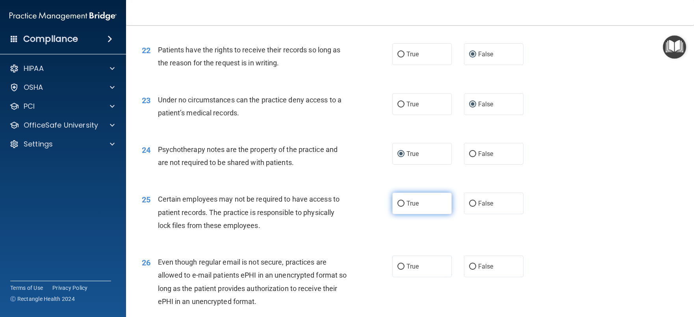
click at [399, 207] on input "True" at bounding box center [401, 204] width 7 height 6
radio input "true"
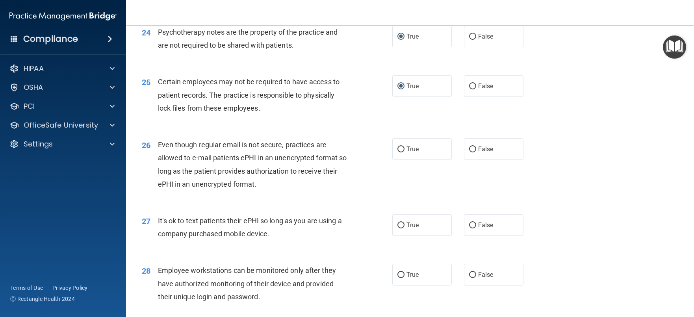
scroll to position [1576, 0]
click at [398, 152] on input "True" at bounding box center [401, 149] width 7 height 6
radio input "true"
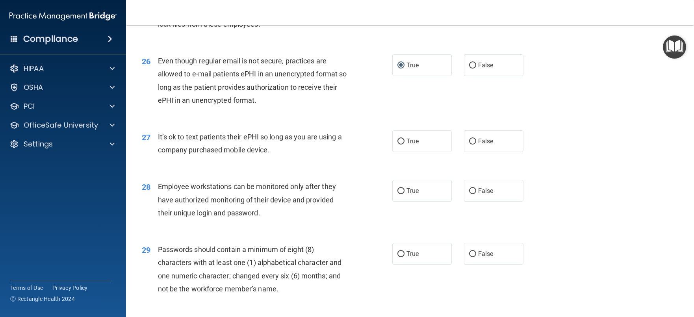
scroll to position [1695, 0]
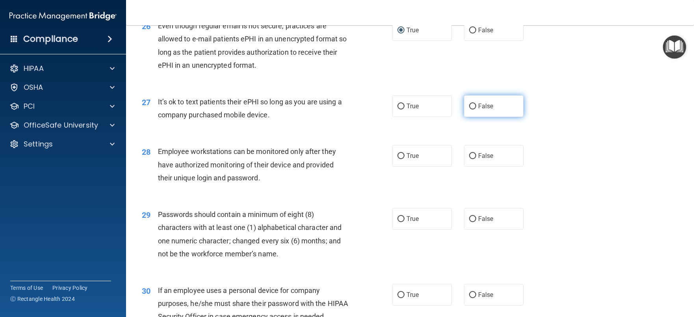
click at [469, 110] on input "False" at bounding box center [472, 107] width 7 height 6
radio input "true"
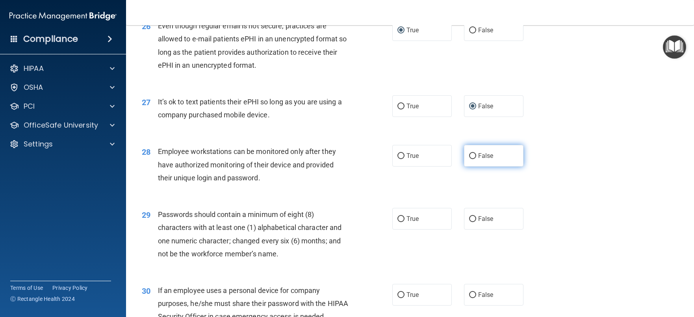
click at [469, 159] on input "False" at bounding box center [472, 156] width 7 height 6
radio input "true"
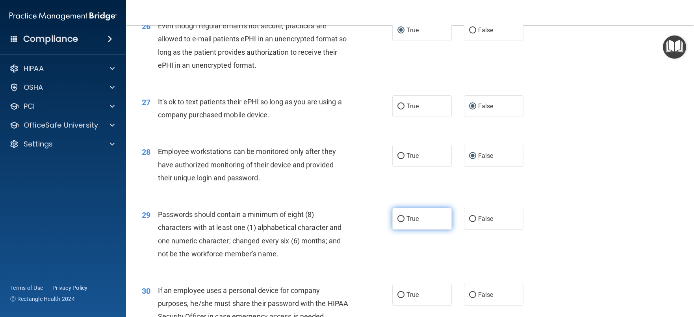
click at [398, 222] on input "True" at bounding box center [401, 219] width 7 height 6
radio input "true"
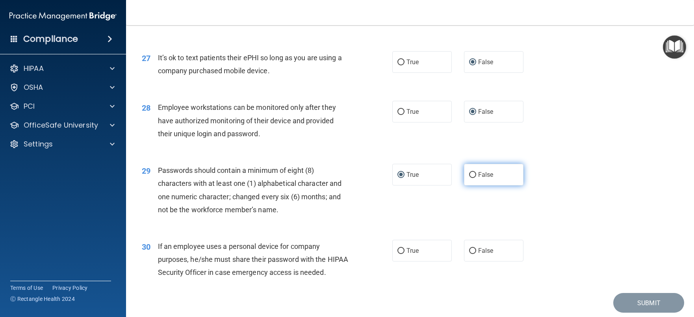
scroll to position [1805, 0]
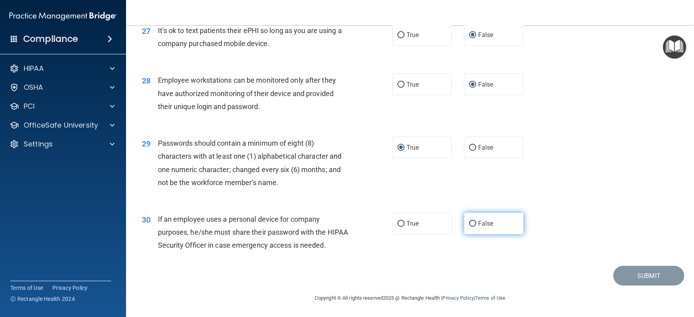
click at [469, 221] on input "False" at bounding box center [472, 224] width 7 height 6
radio input "true"
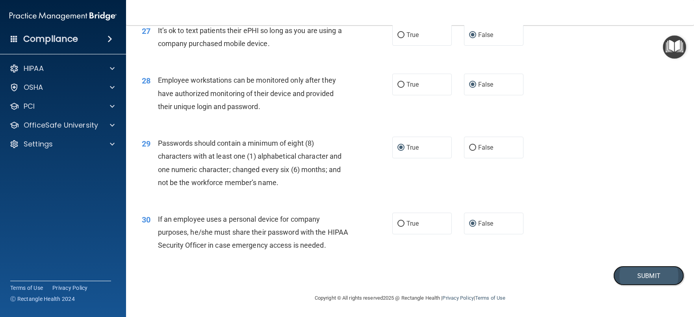
click at [636, 276] on button "Submit" at bounding box center [649, 276] width 71 height 20
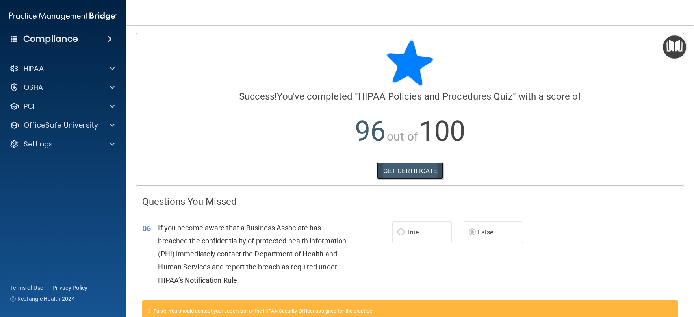
click at [390, 171] on link "GET CERTIFICATE" at bounding box center [410, 170] width 67 height 17
click at [110, 125] on div at bounding box center [111, 125] width 20 height 9
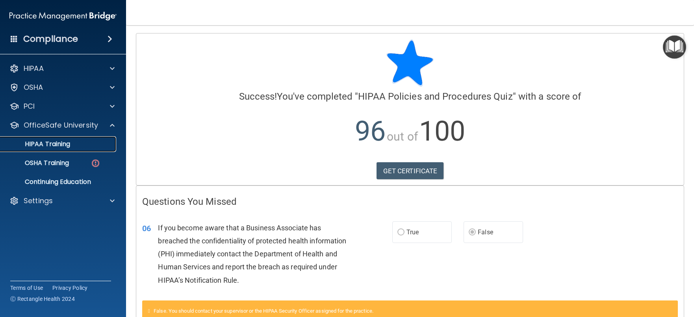
click at [66, 141] on p "HIPAA Training" at bounding box center [37, 144] width 65 height 8
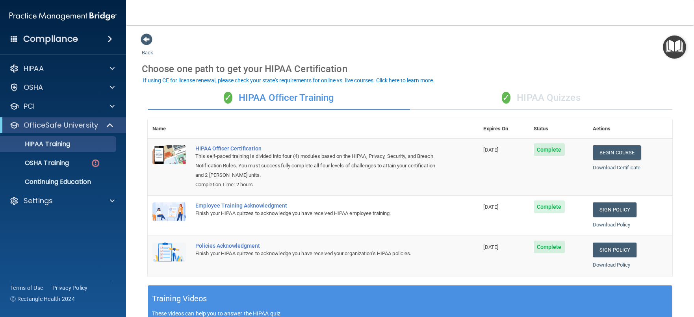
click at [546, 99] on div "✓ HIPAA Quizzes" at bounding box center [541, 98] width 262 height 24
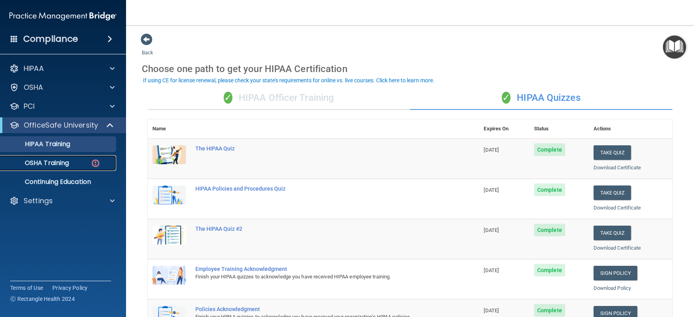
click at [50, 163] on p "OSHA Training" at bounding box center [37, 163] width 64 height 8
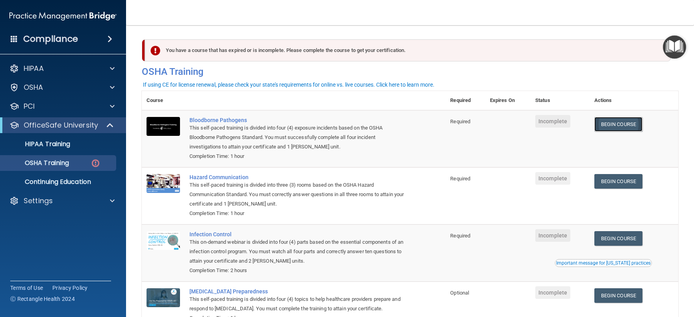
click at [616, 126] on link "Begin Course" at bounding box center [619, 124] width 48 height 15
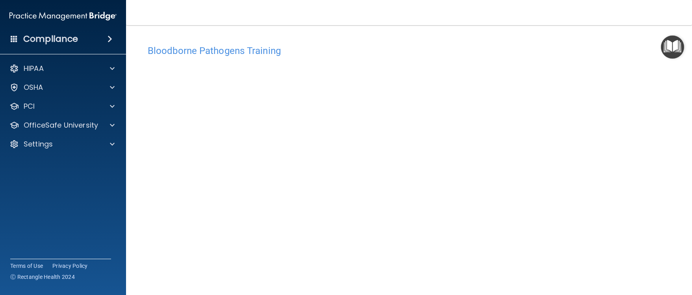
scroll to position [39, 0]
